Goal: Task Accomplishment & Management: Complete application form

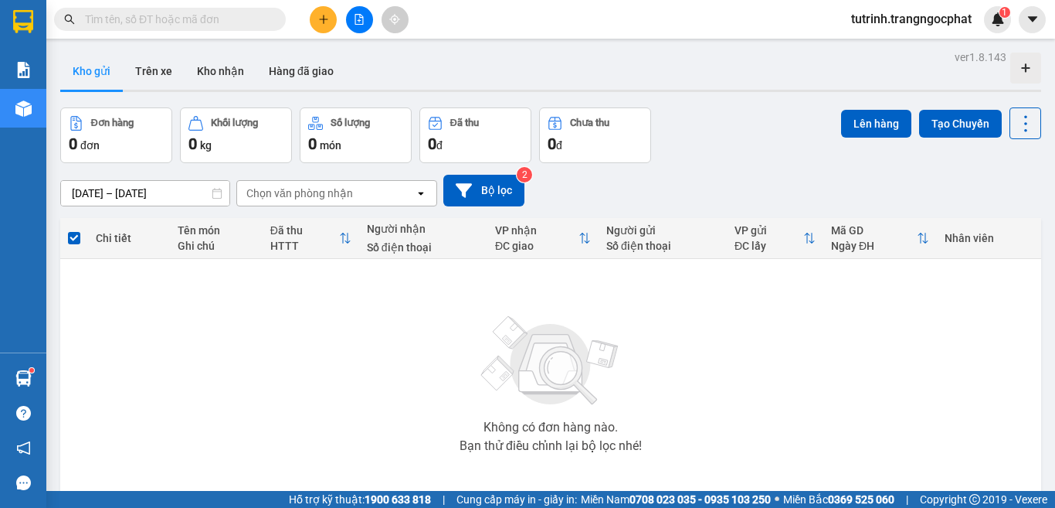
click at [199, 18] on input "text" at bounding box center [176, 19] width 182 height 17
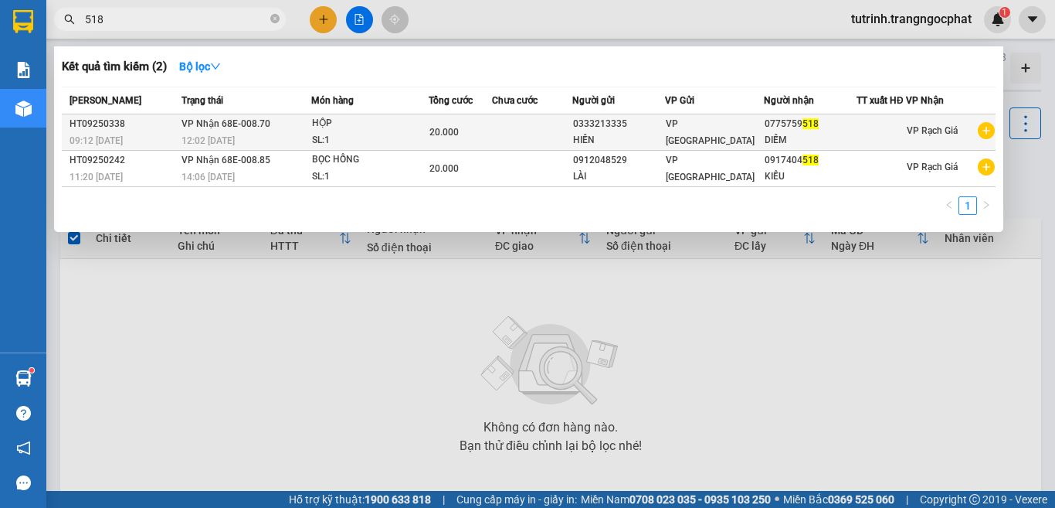
type input "518"
click at [688, 131] on span "VP [GEOGRAPHIC_DATA]" at bounding box center [710, 132] width 89 height 28
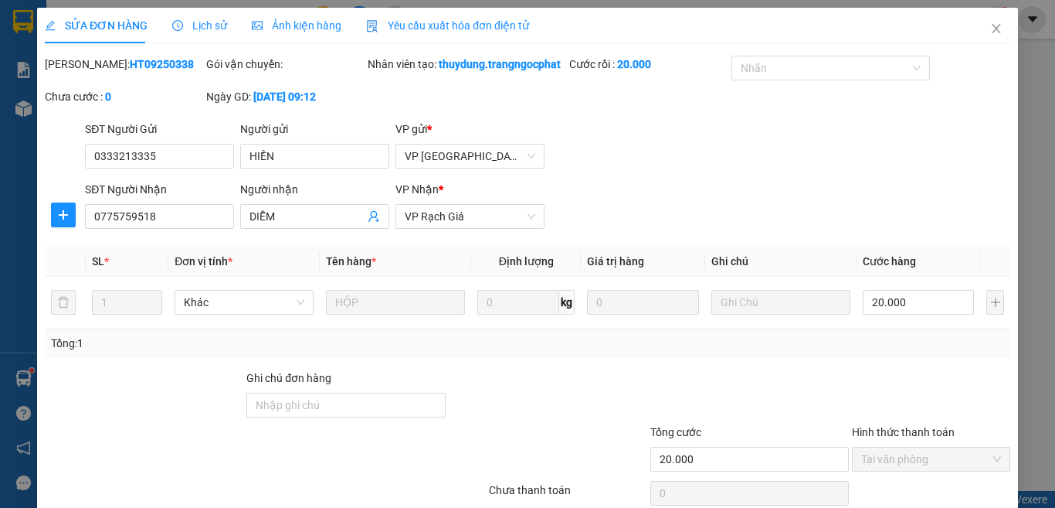
type input "0333213335"
type input "HIỀN"
type input "0775759518"
type input "DIỄM"
type input "20.000"
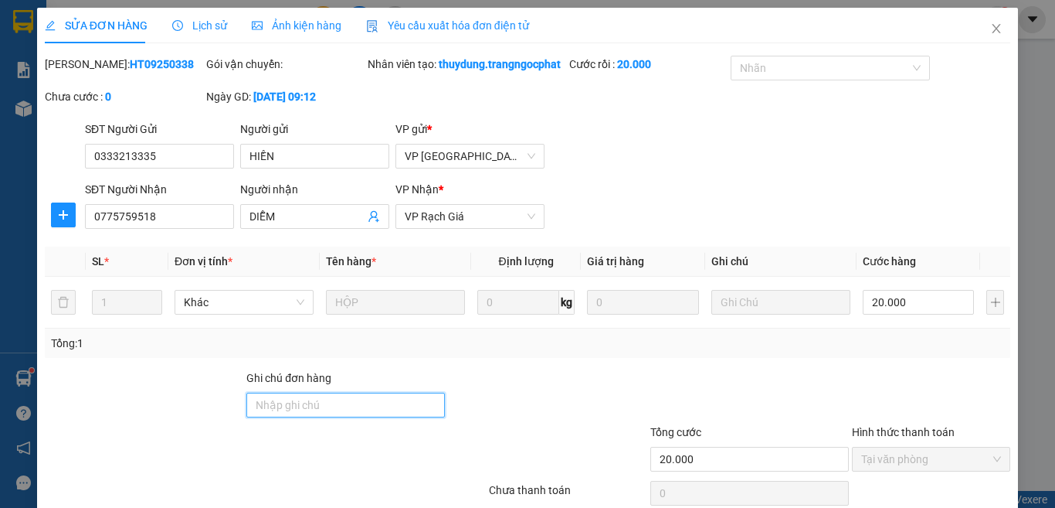
click at [356, 417] on input "Ghi chú đơn hàng" at bounding box center [345, 404] width 199 height 25
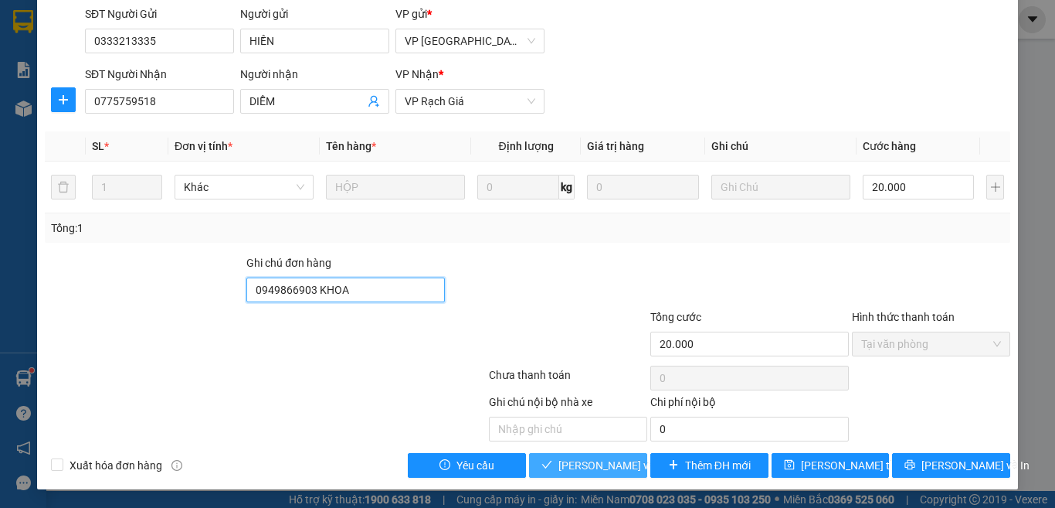
type input "0949866903 KHOA"
click at [613, 464] on span "[PERSON_NAME] và Giao hàng" at bounding box center [633, 465] width 148 height 17
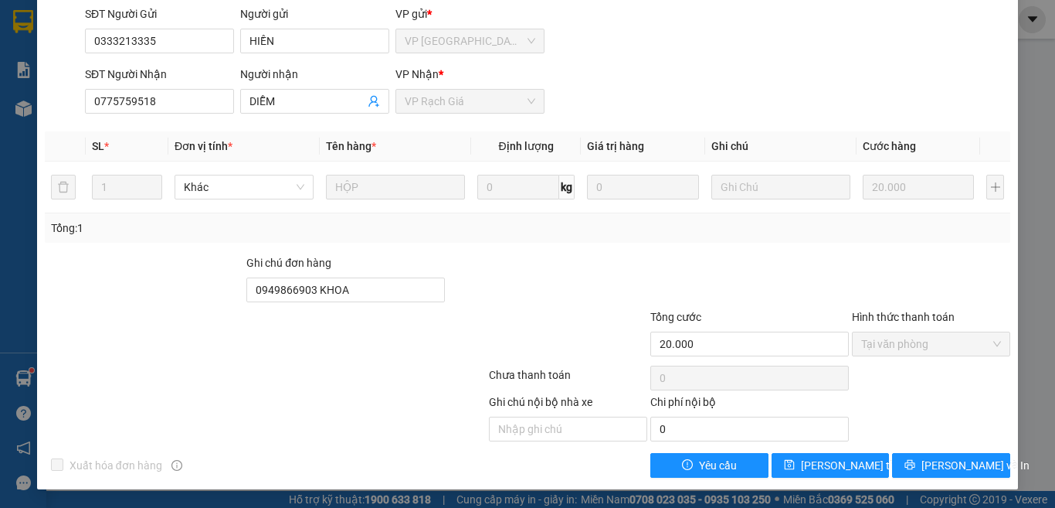
scroll to position [0, 0]
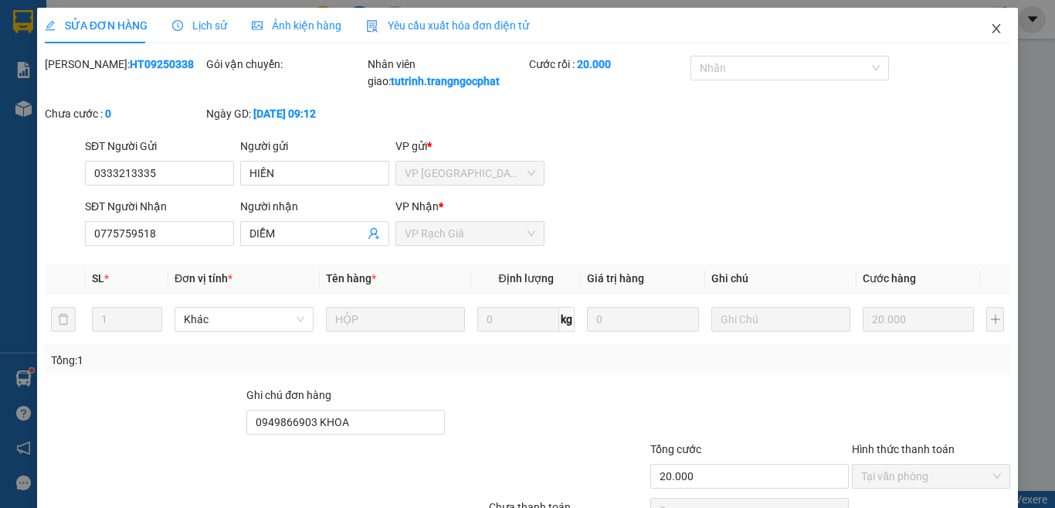
click at [990, 25] on icon "close" at bounding box center [996, 28] width 12 height 12
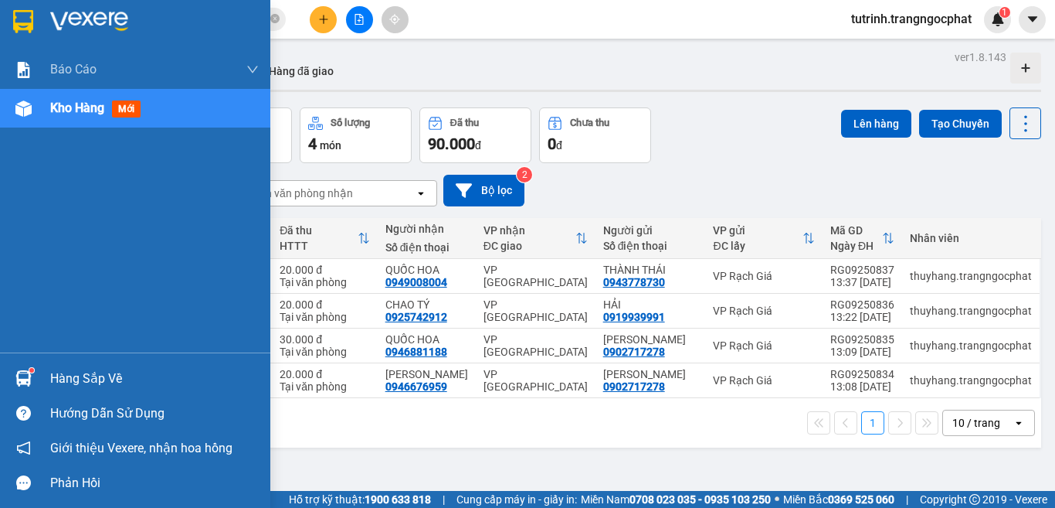
click at [90, 375] on div "Hàng sắp về" at bounding box center [154, 378] width 209 height 23
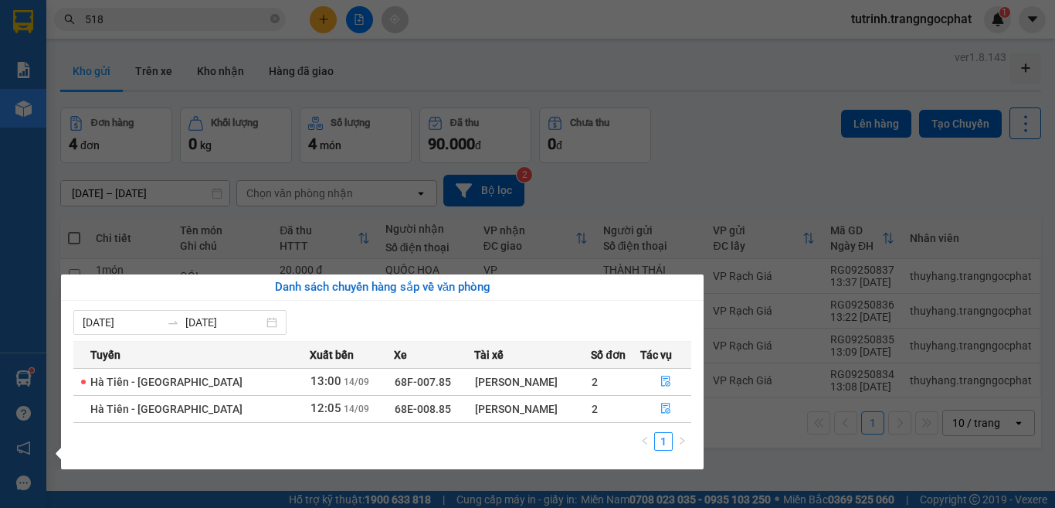
click at [487, 413] on div "[PERSON_NAME]" at bounding box center [533, 408] width 116 height 17
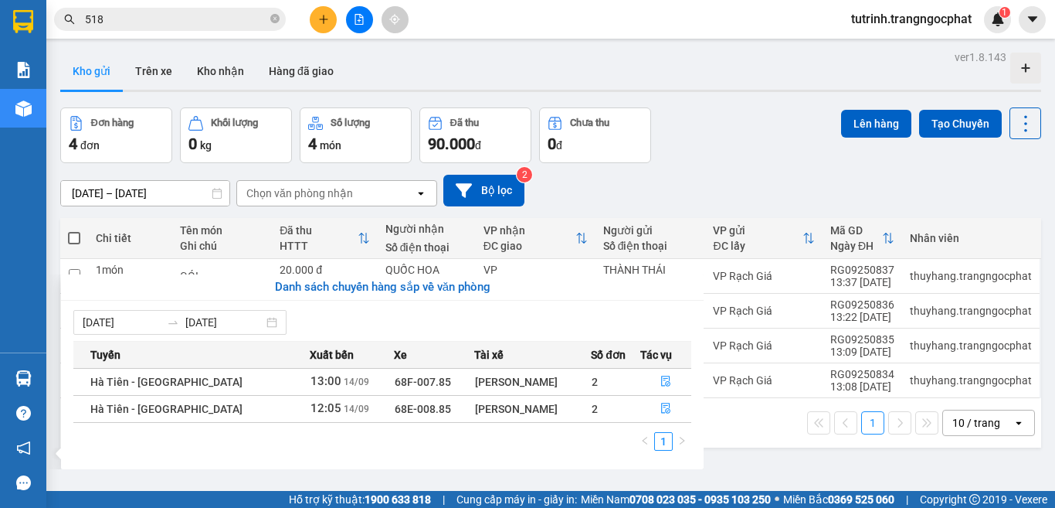
drag, startPoint x: 834, startPoint y: 187, endPoint x: 855, endPoint y: 186, distance: 20.9
click at [838, 187] on section "Kết quả tìm kiếm ( 2 ) Bộ lọc Mã ĐH Trạng thái Món hàng Tổng cước Chưa cước Ngư…" at bounding box center [527, 254] width 1055 height 508
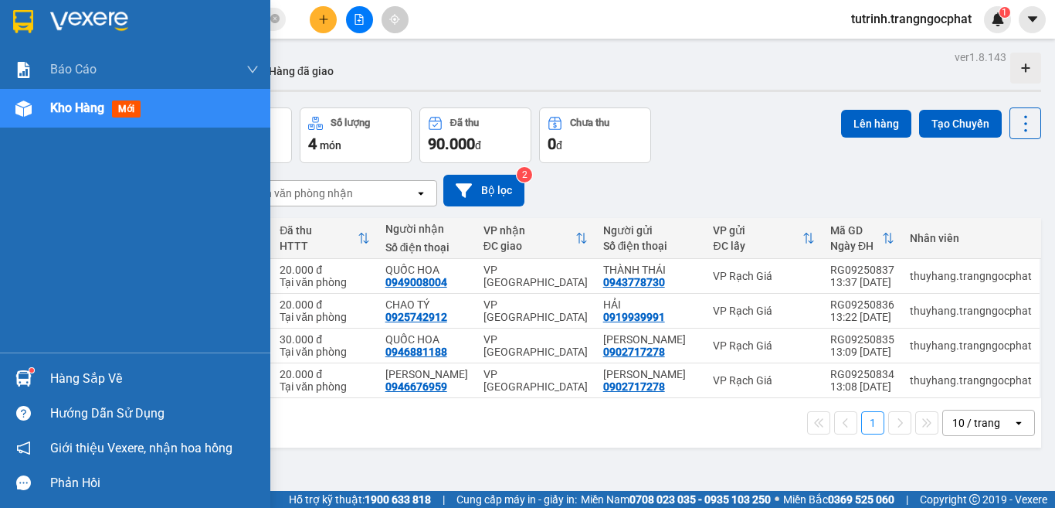
click at [75, 376] on div "Hàng sắp về" at bounding box center [154, 378] width 209 height 23
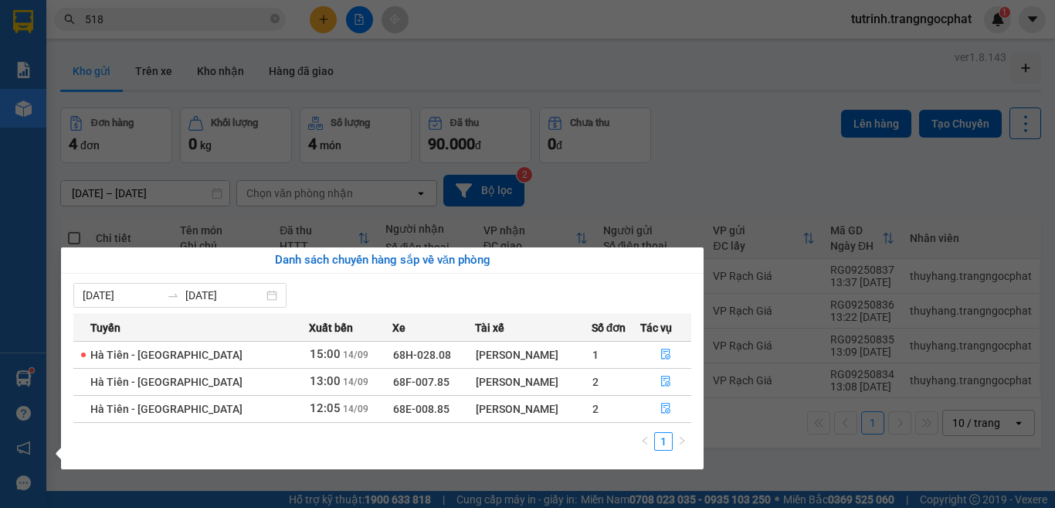
click at [592, 408] on td "2" at bounding box center [616, 408] width 49 height 27
click at [664, 412] on icon "file-done" at bounding box center [665, 408] width 9 height 11
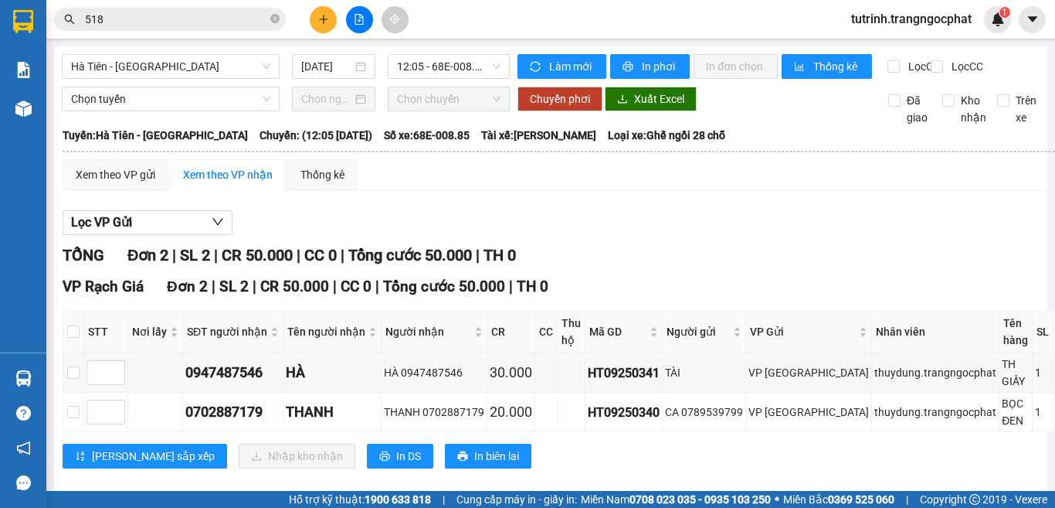
scroll to position [47, 0]
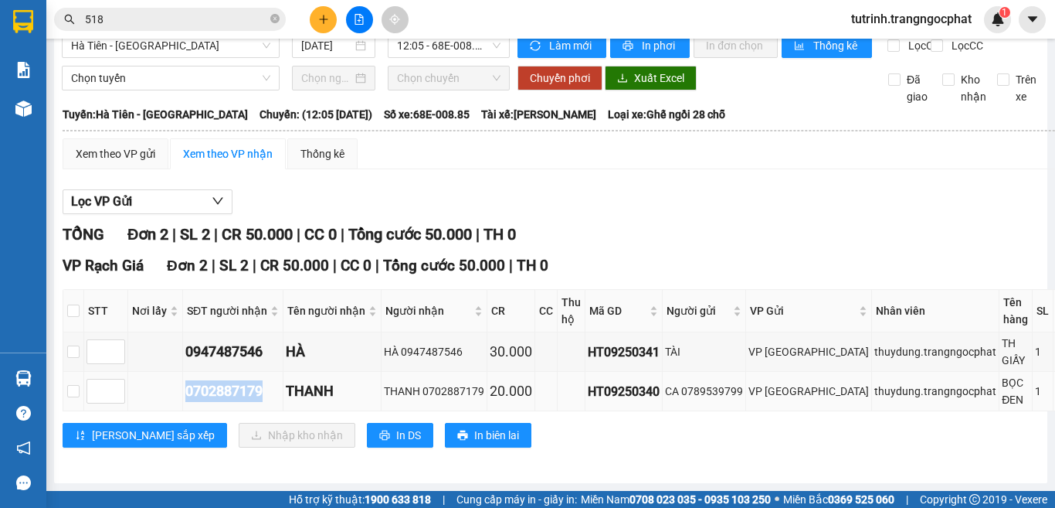
drag, startPoint x: 263, startPoint y: 375, endPoint x: 175, endPoint y: 380, distance: 89.0
click at [175, 380] on tr "0702887179 [PERSON_NAME] 0702887179 20.000 HT09250340 CA 0789539799 VP [PERSON_…" at bounding box center [619, 391] width 1112 height 39
copy div "0702887179"
drag, startPoint x: 263, startPoint y: 338, endPoint x: 164, endPoint y: 352, distance: 99.9
click at [164, 352] on tr "0947487546 [GEOGRAPHIC_DATA] 30.000 HT09250341 TÀI VP [PERSON_NAME].trangngocph…" at bounding box center [619, 351] width 1112 height 39
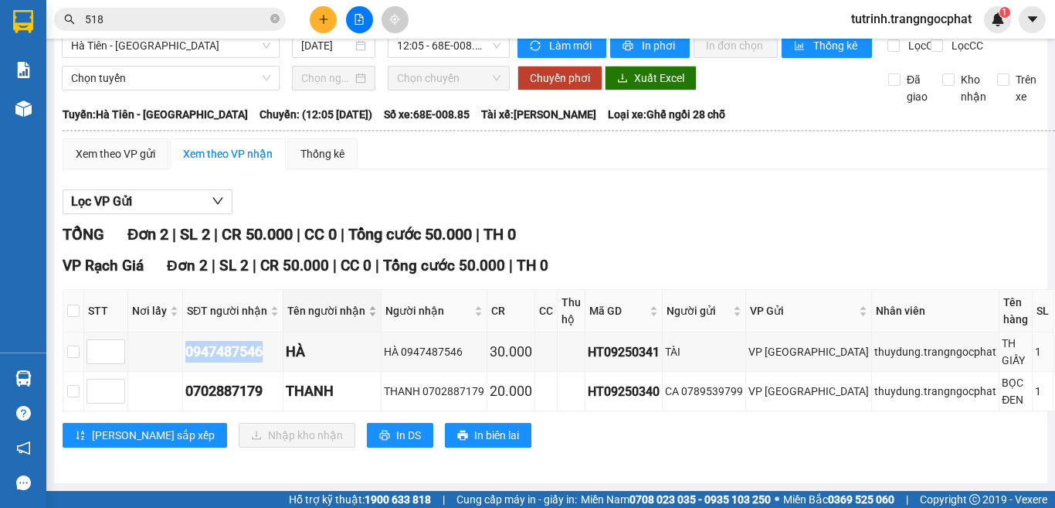
copy div "0947487546"
click at [67, 304] on input "checkbox" at bounding box center [73, 310] width 12 height 12
checkbox input "true"
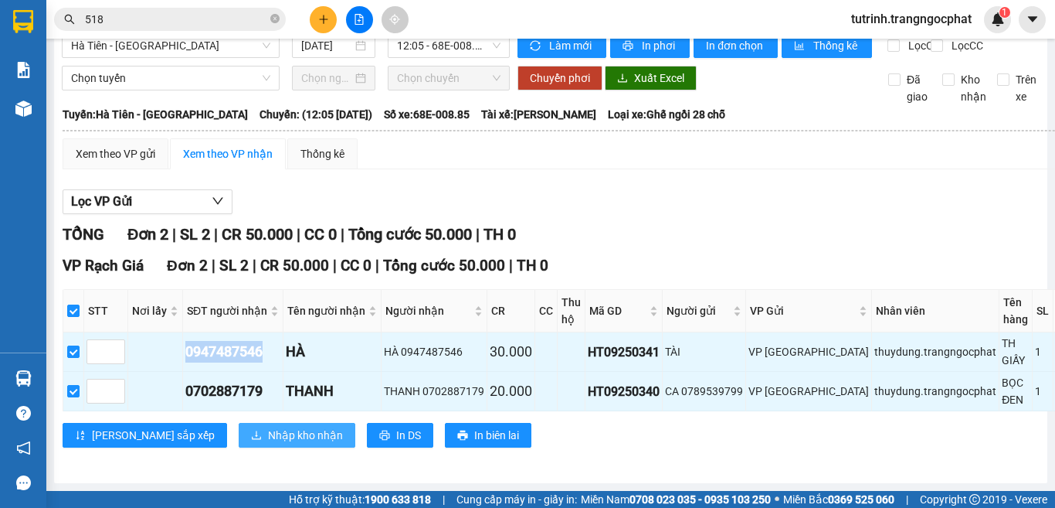
click at [268, 426] on span "Nhập kho nhận" at bounding box center [305, 434] width 75 height 17
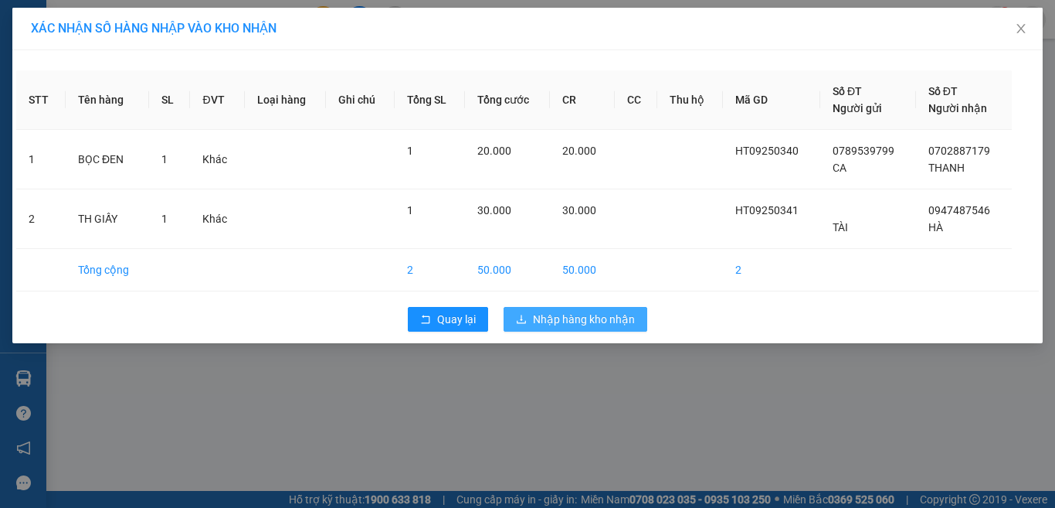
click at [602, 324] on span "Nhập hàng kho nhận" at bounding box center [584, 319] width 102 height 17
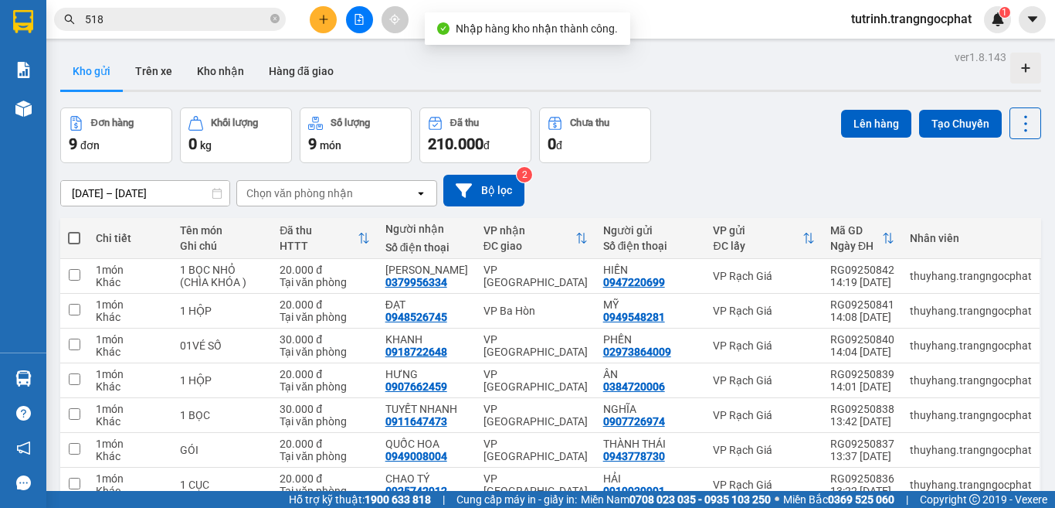
click at [322, 24] on icon "plus" at bounding box center [323, 19] width 11 height 11
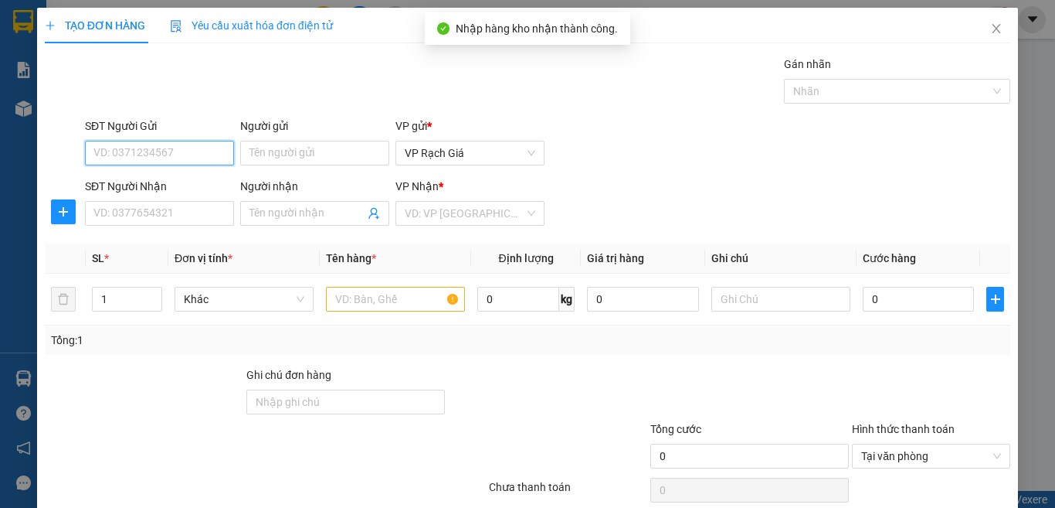
click at [189, 157] on input "SĐT Người Gửi" at bounding box center [159, 153] width 149 height 25
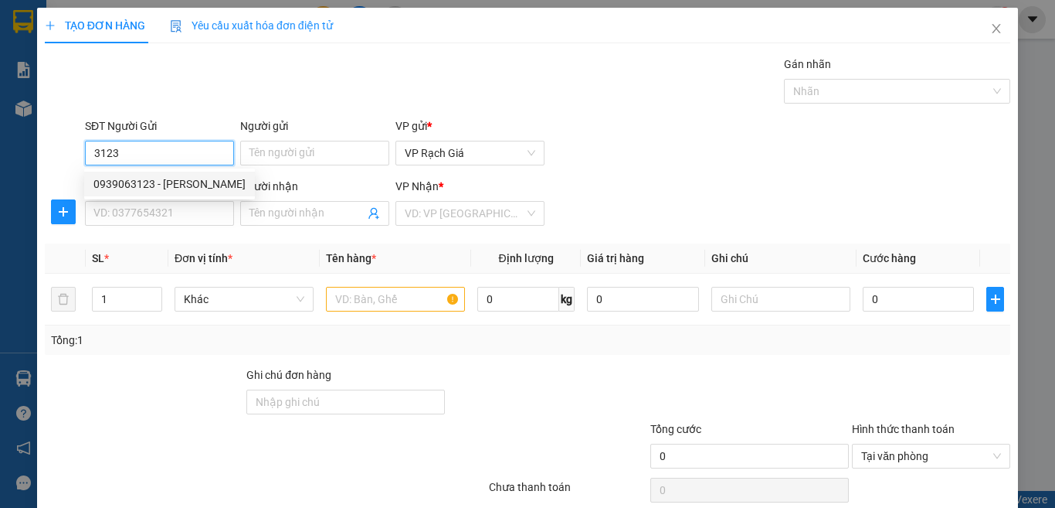
click at [185, 194] on div "0939063123 - [PERSON_NAME]" at bounding box center [169, 184] width 171 height 25
type input "0939063123"
type input "[PERSON_NAME]"
type input "0989809808"
type input "ĐỨC NGUYÊN"
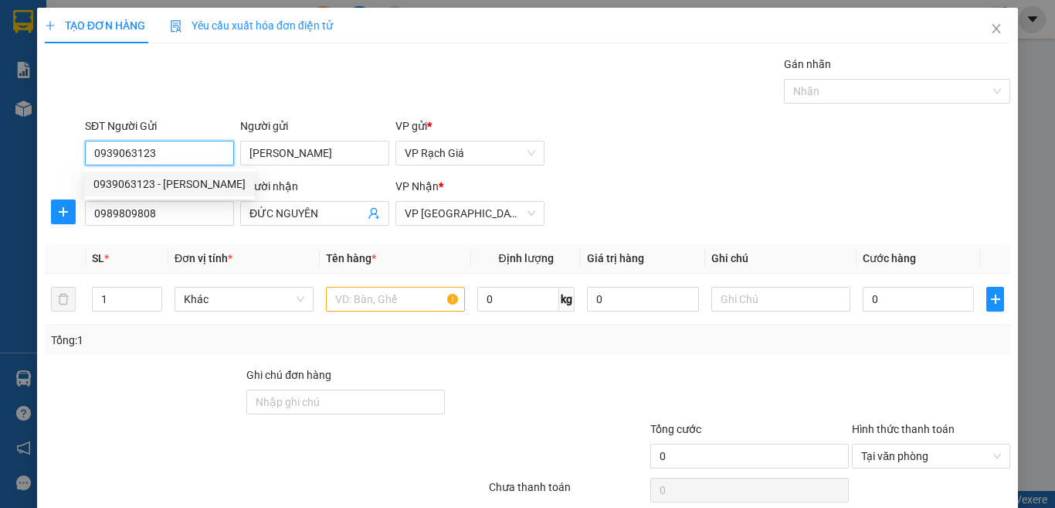
type input "20.000"
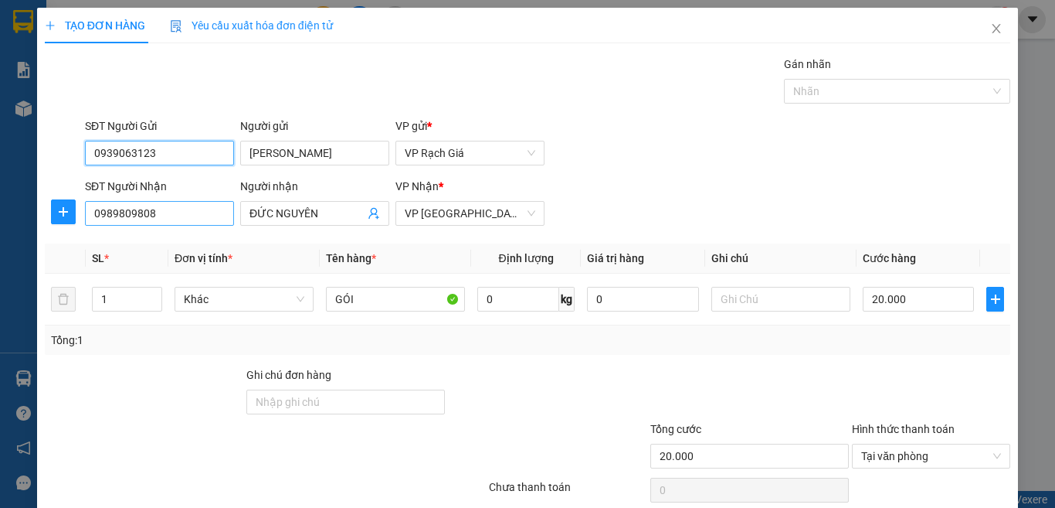
type input "0939063123"
drag, startPoint x: 183, startPoint y: 209, endPoint x: 0, endPoint y: 213, distance: 183.1
click at [0, 213] on div "TẠO ĐƠN HÀNG Yêu cầu xuất hóa đơn điện tử Transit Pickup Surcharge Ids Transit …" at bounding box center [527, 254] width 1055 height 508
type input "0918208511"
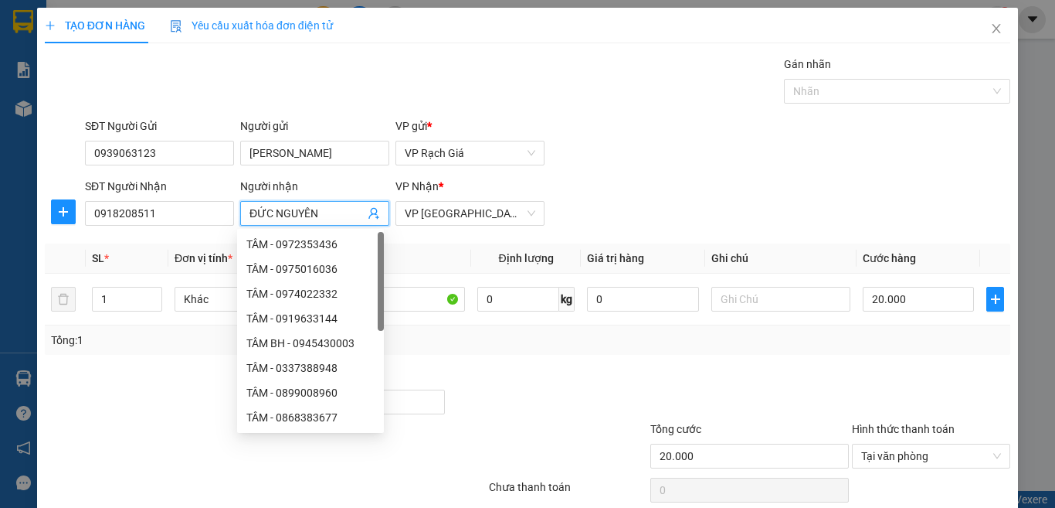
drag, startPoint x: 355, startPoint y: 212, endPoint x: 139, endPoint y: 251, distance: 219.1
click at [139, 251] on div "Transit Pickup Surcharge Ids Transit Deliver Surcharge Ids Transit Deliver Surc…" at bounding box center [528, 323] width 966 height 534
click at [175, 219] on input "0918208511" at bounding box center [159, 213] width 149 height 25
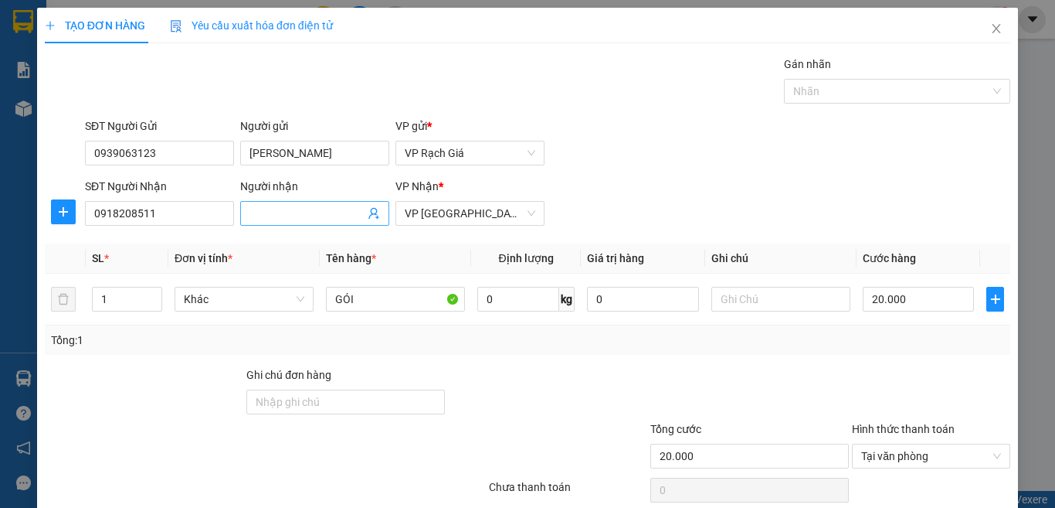
click at [273, 211] on input "Người nhận" at bounding box center [307, 213] width 115 height 17
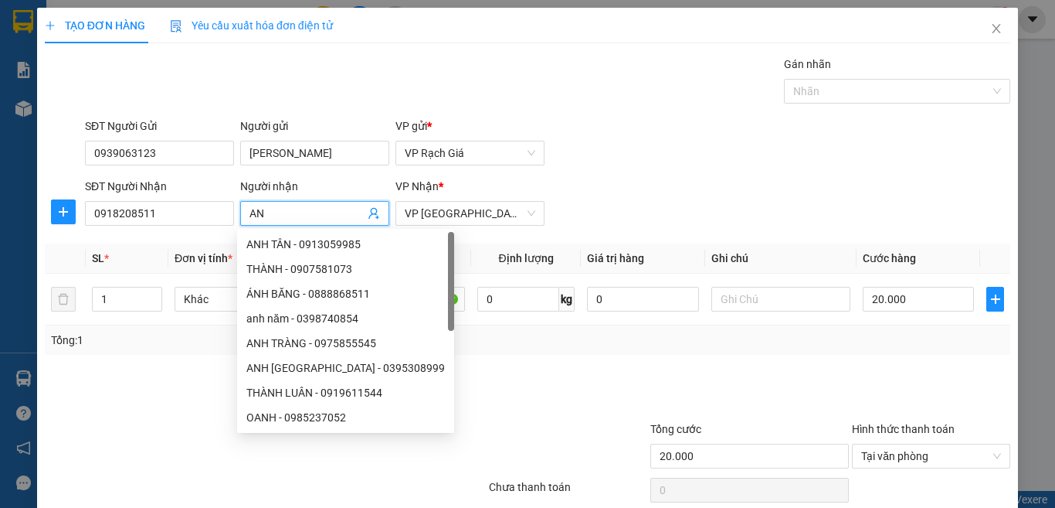
type input "A"
type input "ÁNH BĂNG"
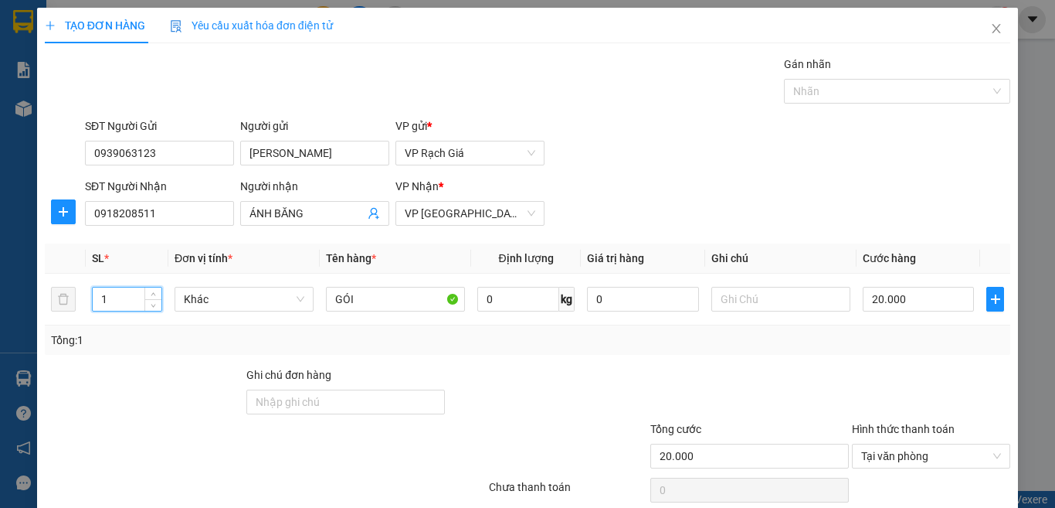
click at [877, 187] on div "SĐT Người Nhận 0918208511 Người nhận ÁNH BĂNG VP Nhận * VP [GEOGRAPHIC_DATA]" at bounding box center [548, 205] width 932 height 54
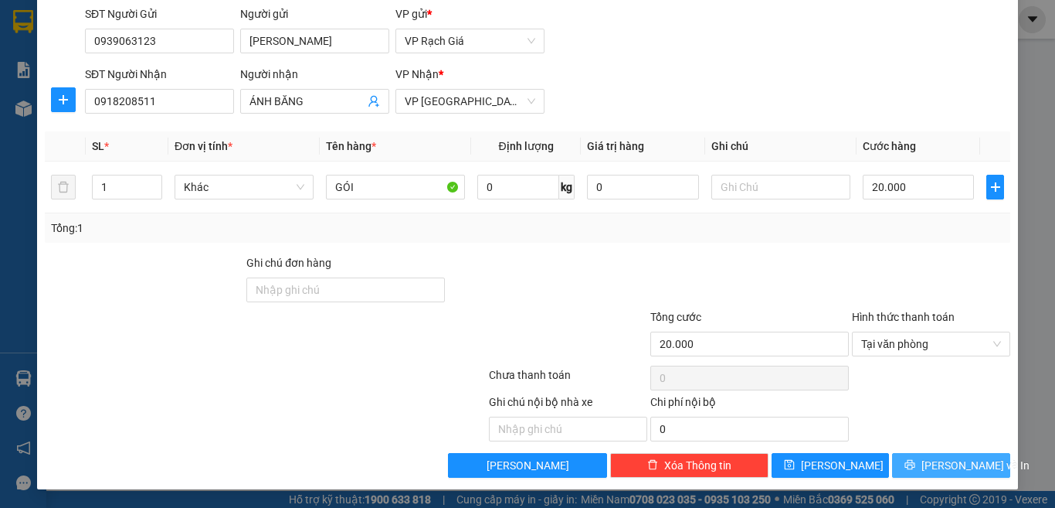
click at [926, 475] on button "[PERSON_NAME] và In" at bounding box center [951, 465] width 118 height 25
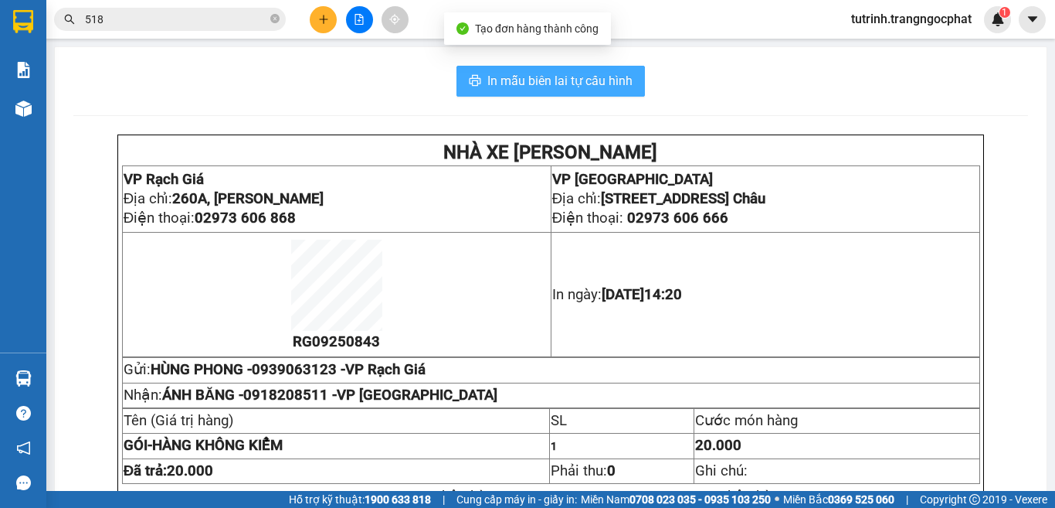
click at [555, 78] on span "In mẫu biên lai tự cấu hình" at bounding box center [560, 80] width 145 height 19
